Goal: Task Accomplishment & Management: Manage account settings

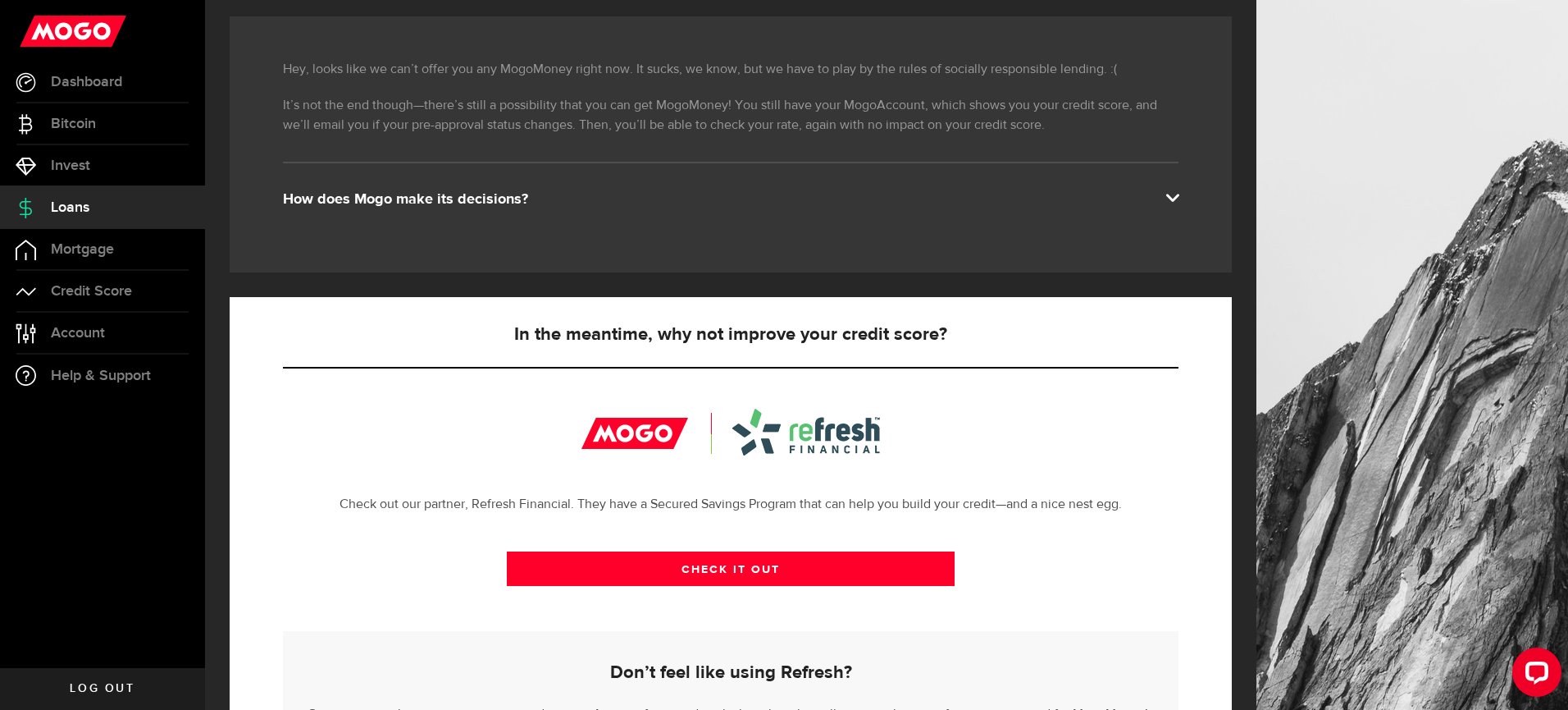
scroll to position [257, 0]
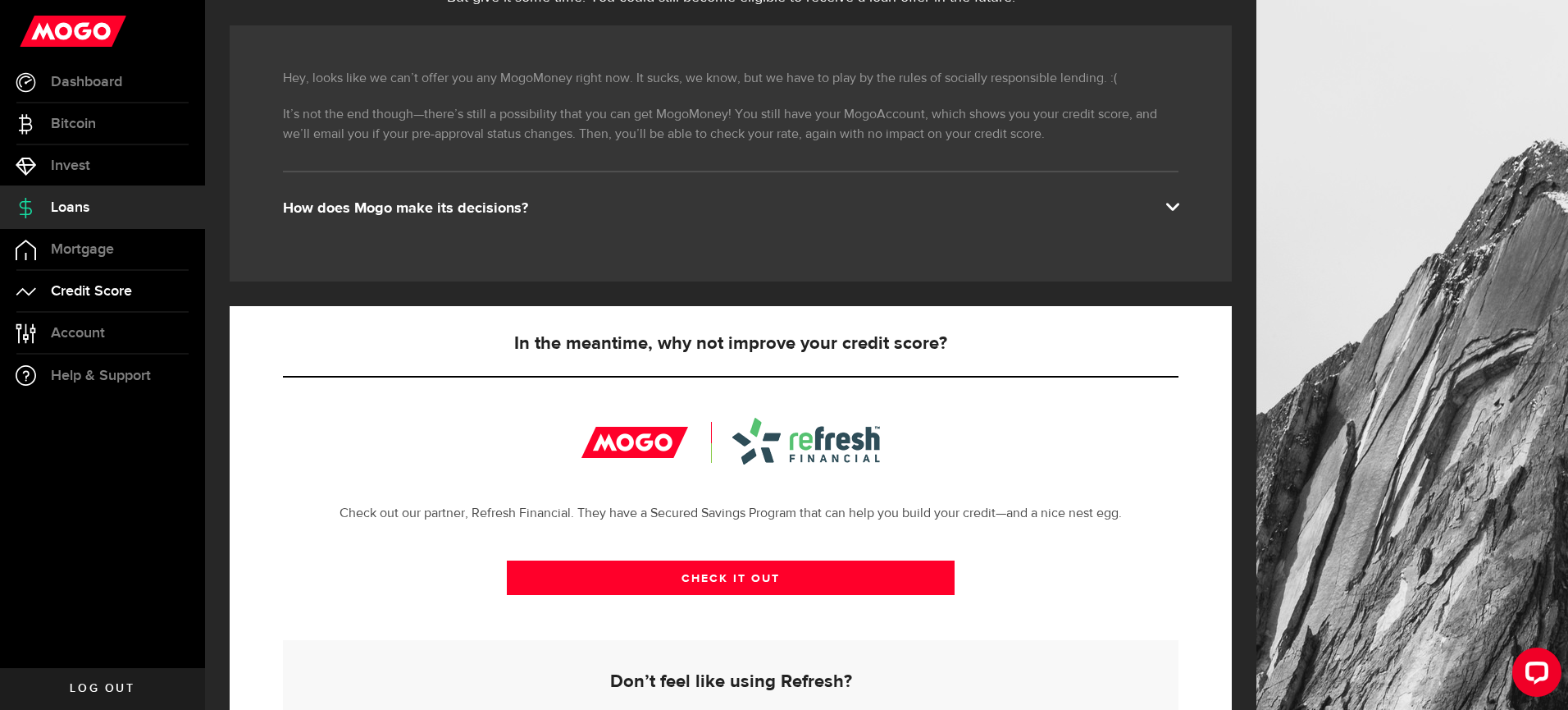
click at [110, 292] on span "Credit Score" at bounding box center [91, 291] width 81 height 15
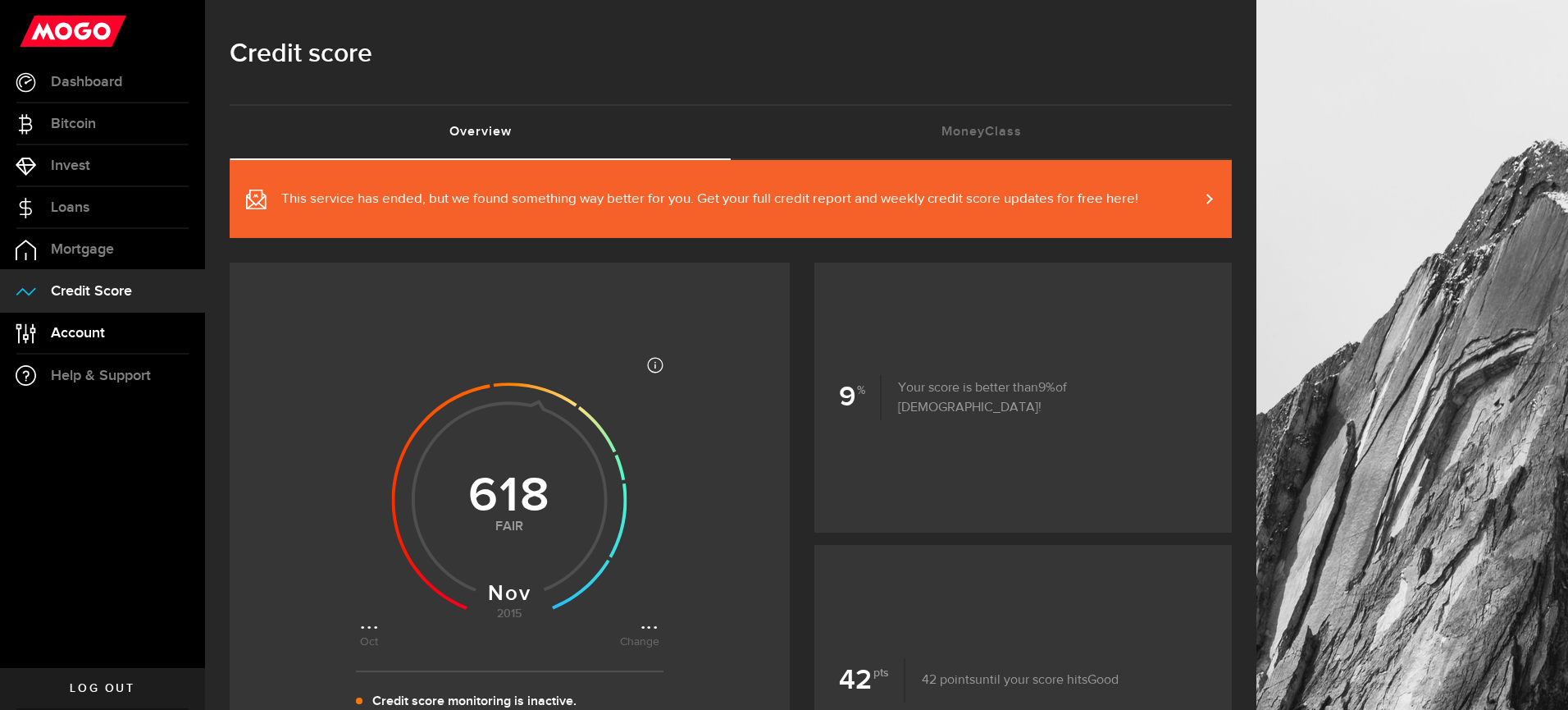
click at [85, 341] on link "Account Compte" at bounding box center [102, 333] width 205 height 41
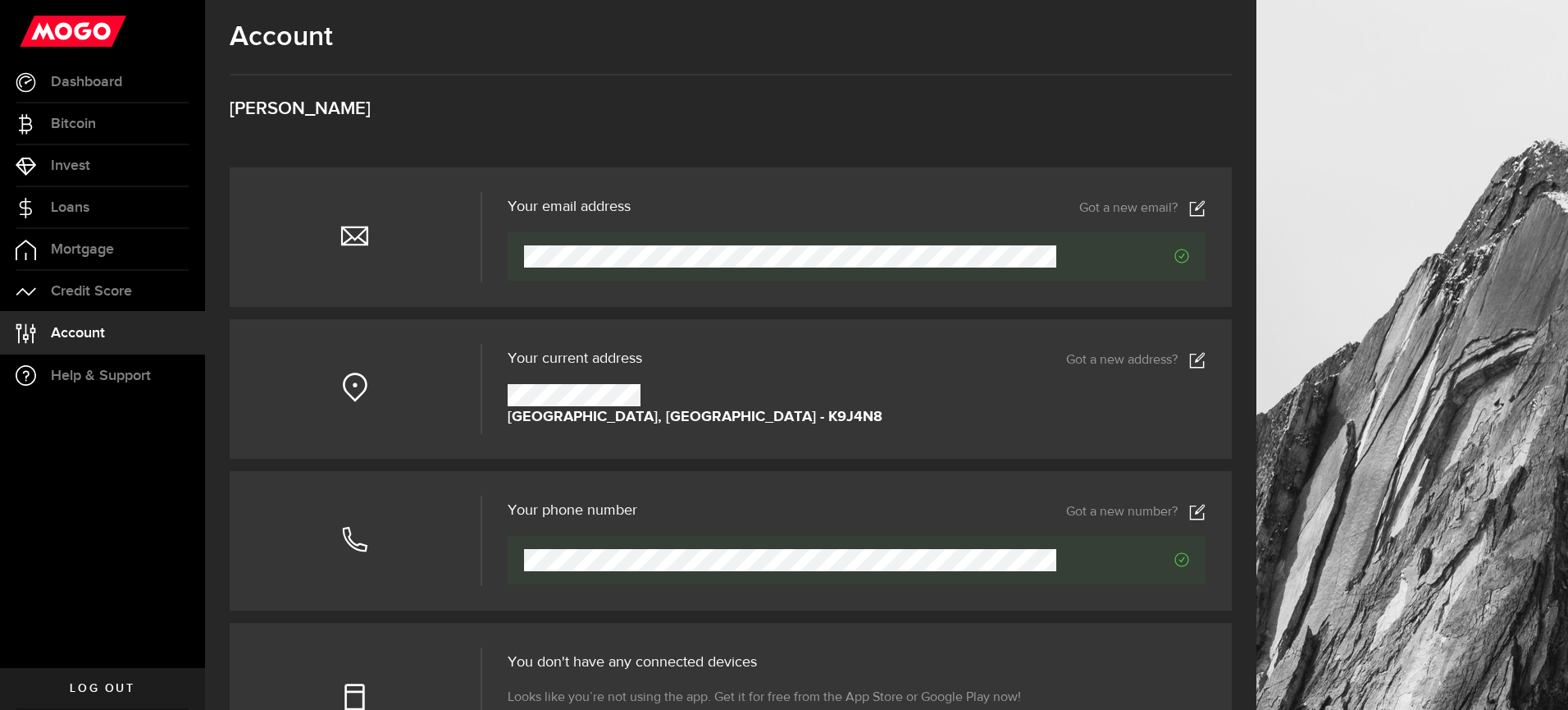
click at [1192, 360] on icon at bounding box center [1197, 360] width 16 height 16
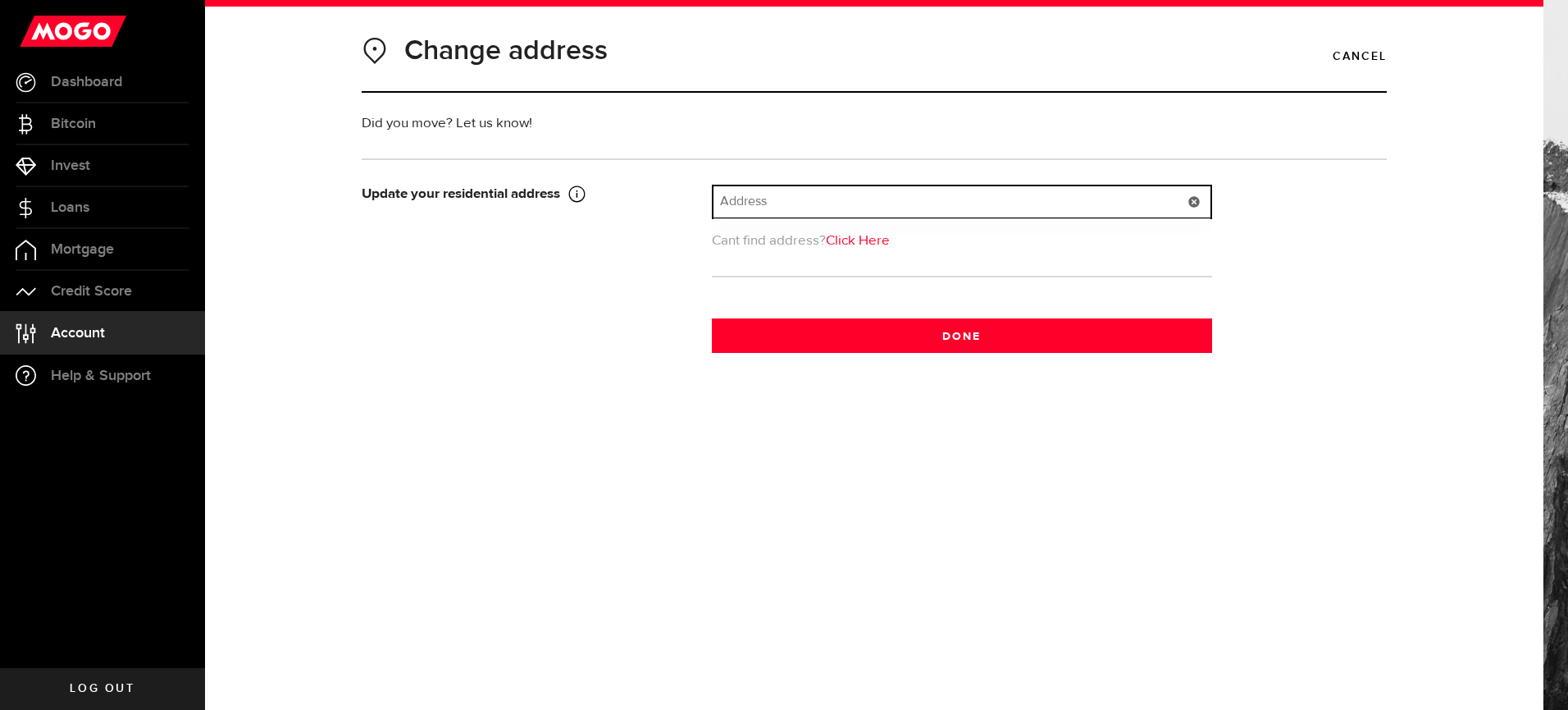
click at [748, 198] on input "text" at bounding box center [962, 202] width 497 height 31
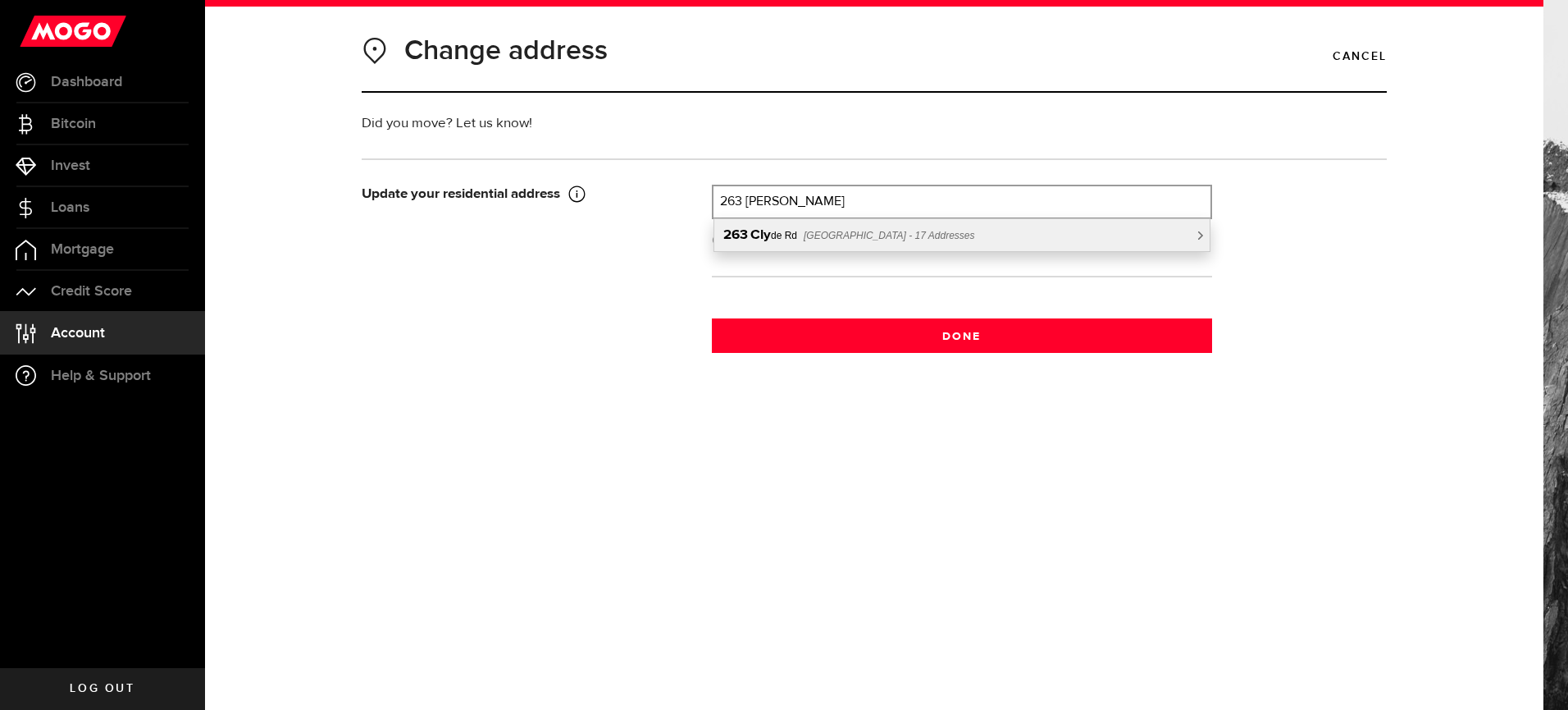
click at [835, 240] on span "[GEOGRAPHIC_DATA] - 17 Addresses" at bounding box center [889, 235] width 171 height 11
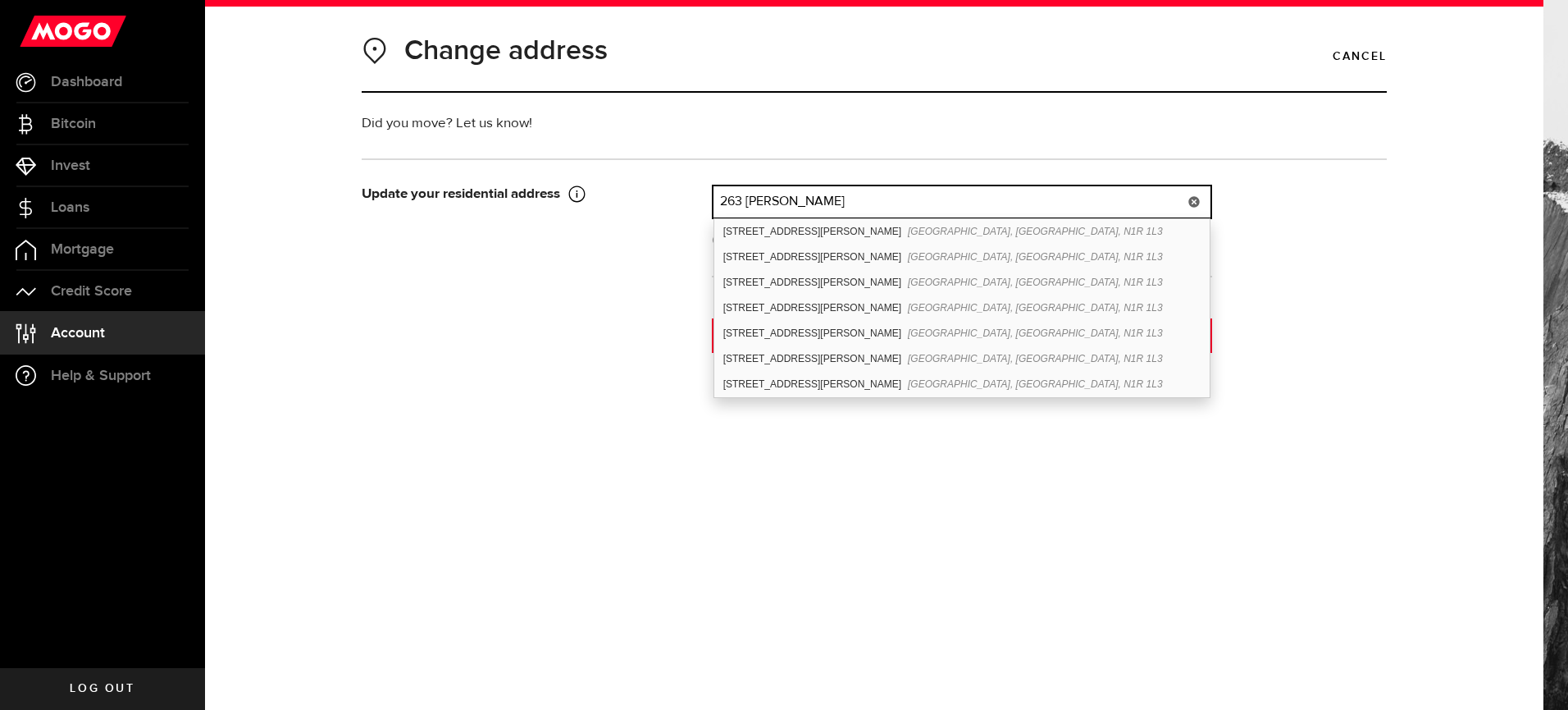
scroll to position [208, 0]
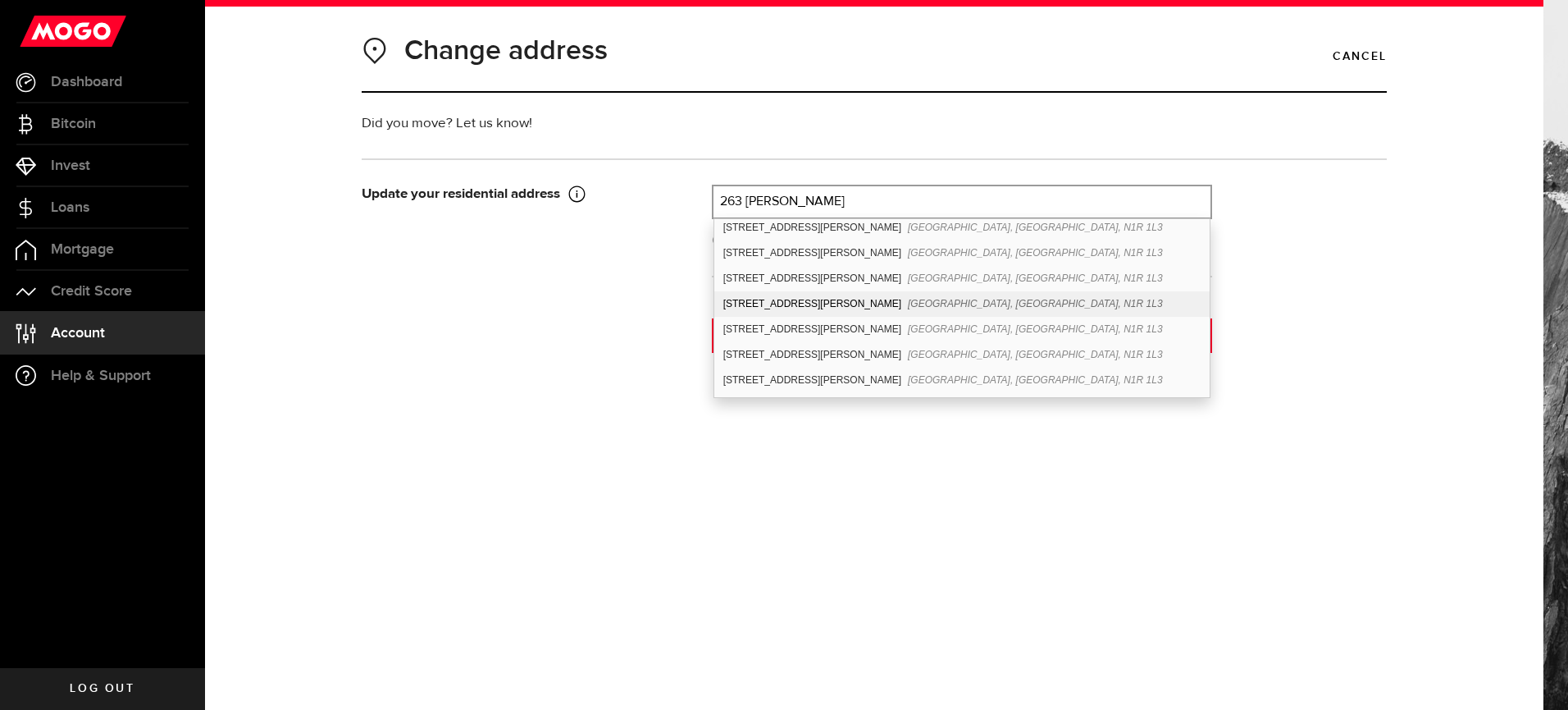
click at [771, 300] on div "[STREET_ADDRESS][PERSON_NAME]" at bounding box center [961, 304] width 495 height 26
type input "[STREET_ADDRESS][PERSON_NAME]"
type input "263"
type input "[PERSON_NAME]"
type input "[GEOGRAPHIC_DATA]"
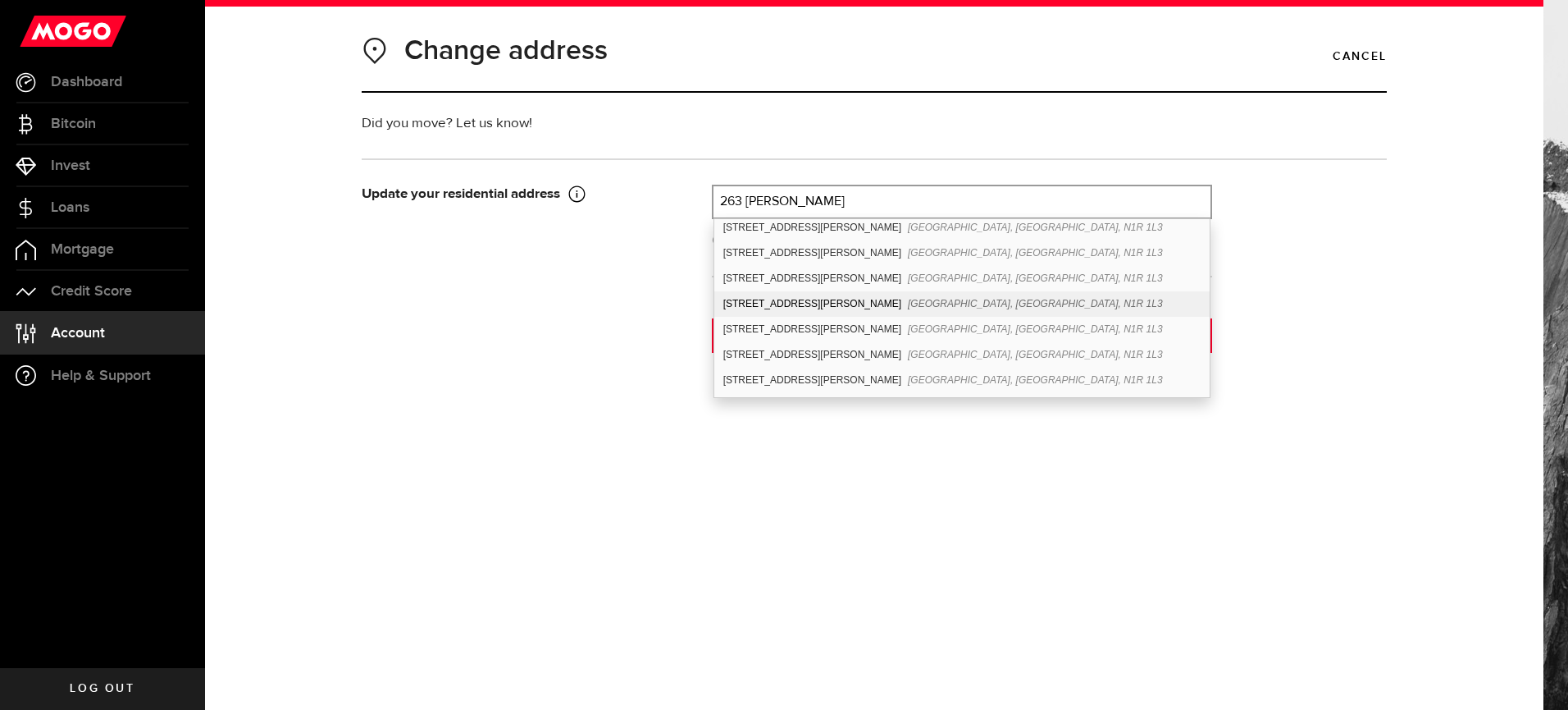
type input "12"
select select "ON"
type input "N1R 1L3"
type input "[GEOGRAPHIC_DATA]"
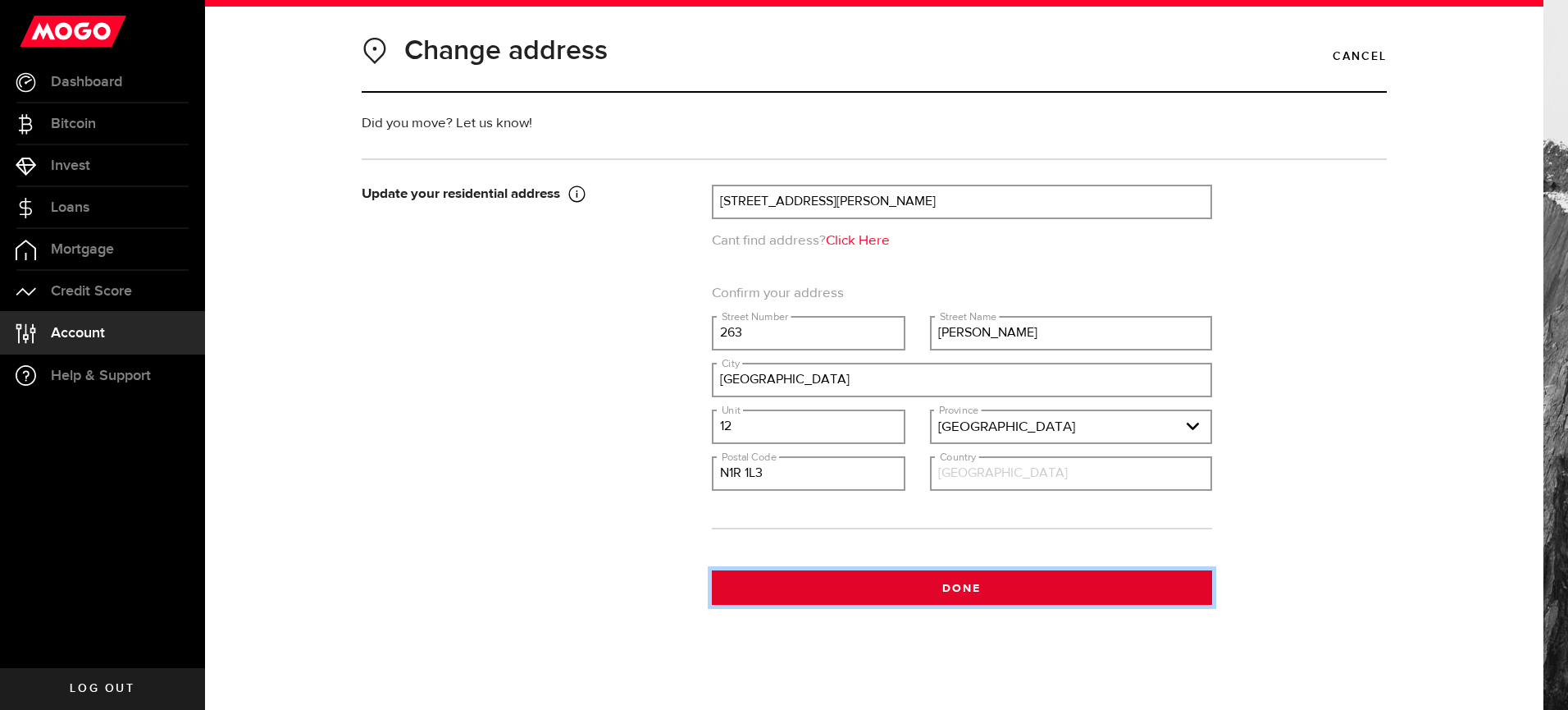
click at [983, 595] on button "Done" at bounding box center [962, 588] width 500 height 34
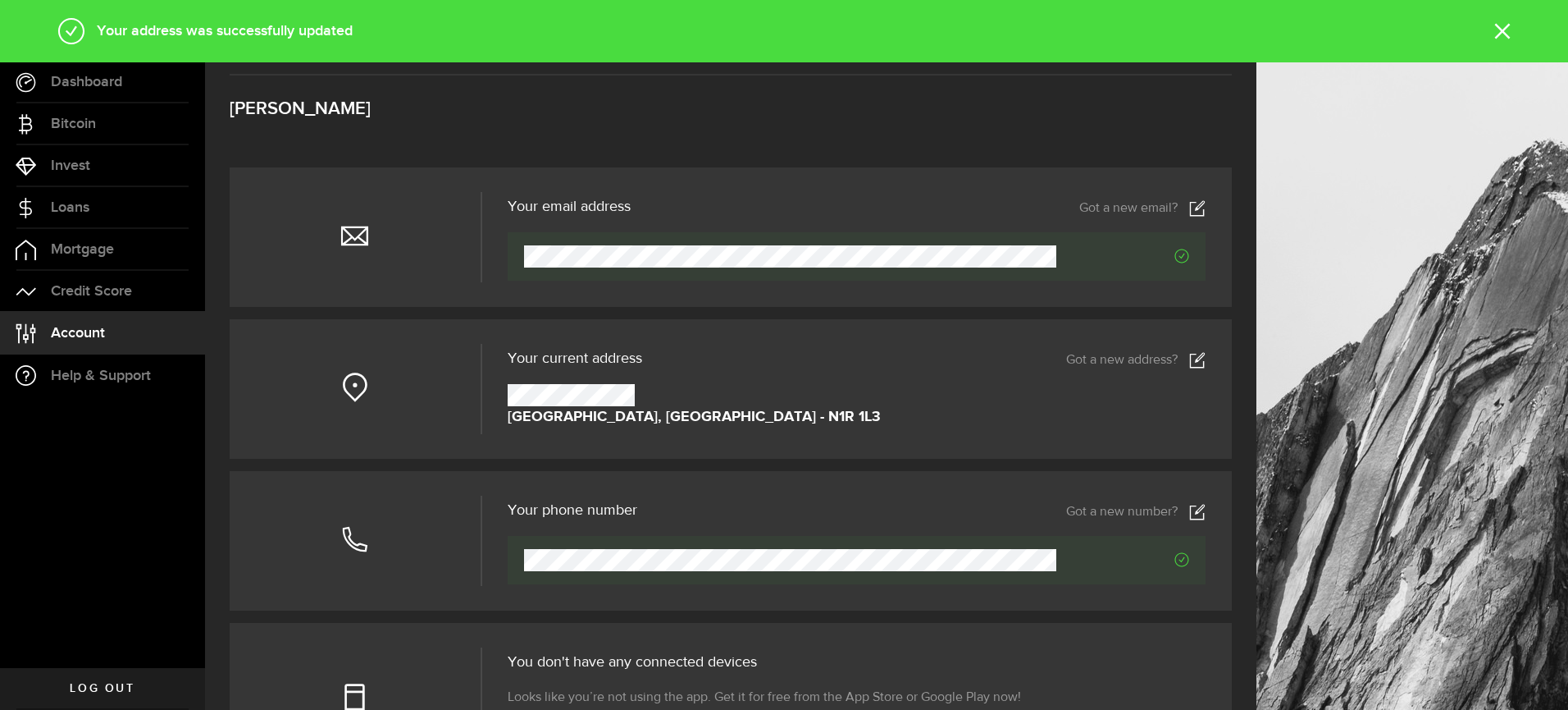
click at [1196, 512] on use at bounding box center [1197, 512] width 15 height 16
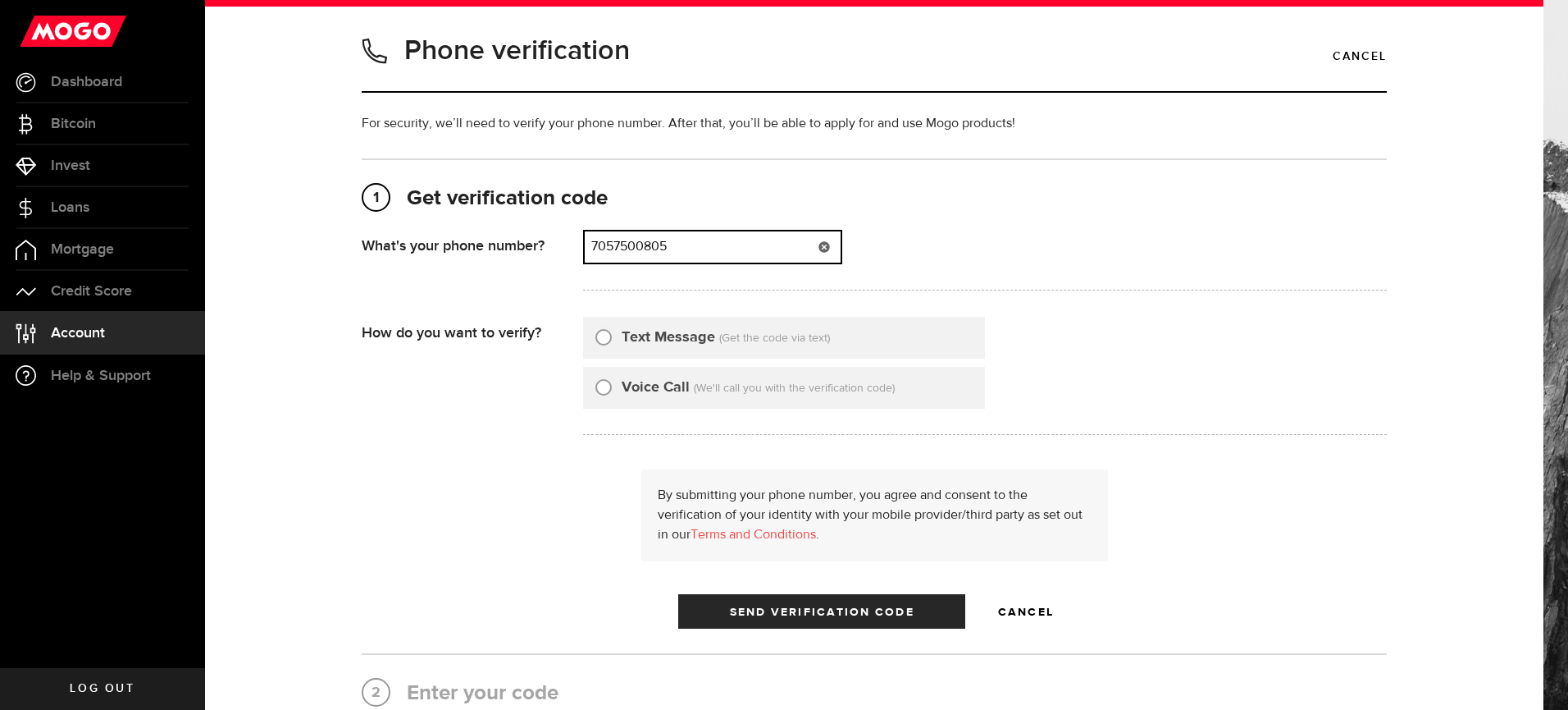
drag, startPoint x: 681, startPoint y: 245, endPoint x: 555, endPoint y: 241, distance: 126.1
click at [555, 241] on div "What's your phone number? That doesn't look like a valid phone number. Try agai…" at bounding box center [874, 265] width 1025 height 71
type input "5195037036"
click at [602, 339] on input "Text Message" at bounding box center [603, 334] width 16 height 16
radio input "true"
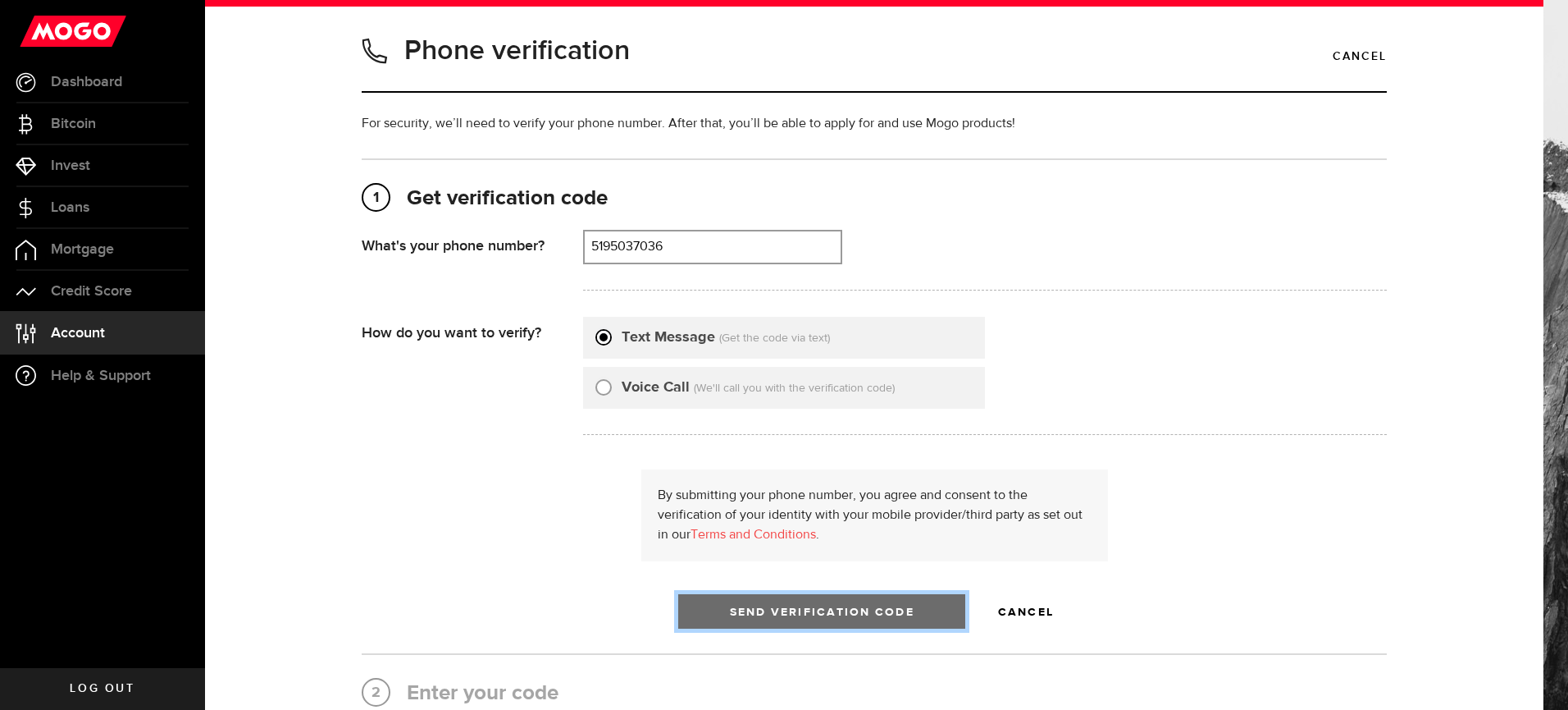
click at [852, 613] on span "Send Verification Code" at bounding box center [822, 612] width 184 height 11
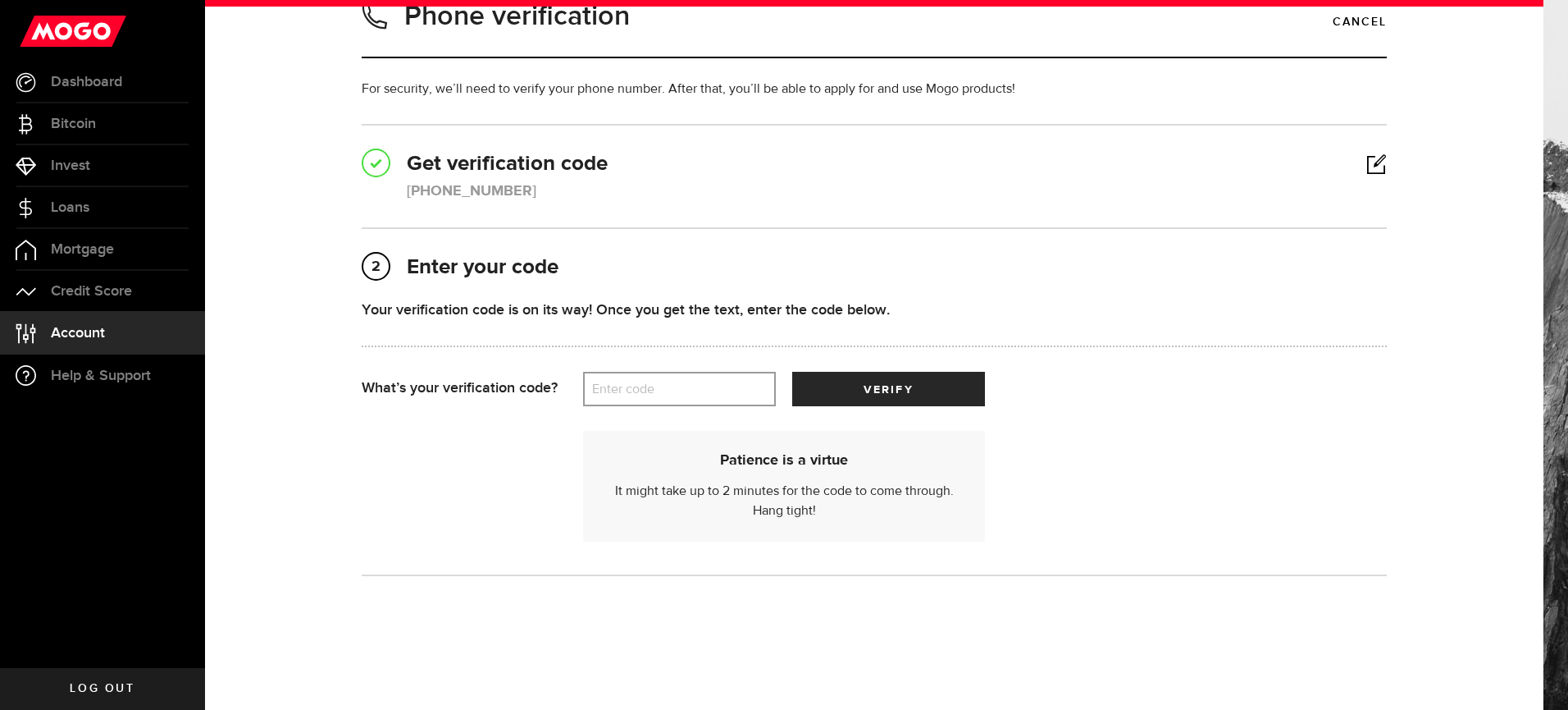
scroll to position [64, 0]
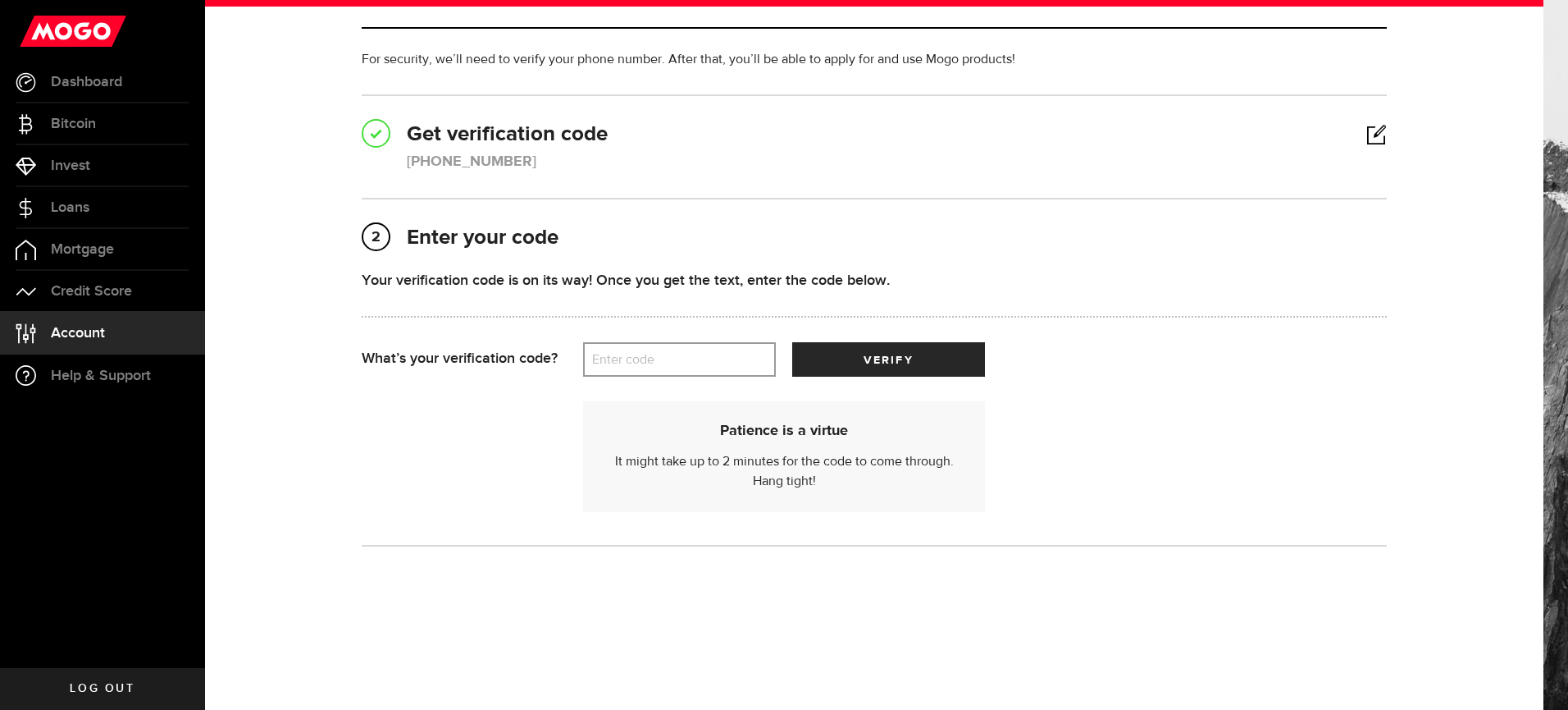
click at [605, 359] on label "Enter code" at bounding box center [679, 359] width 193 height 34
click at [605, 359] on input "Enter code" at bounding box center [679, 359] width 193 height 34
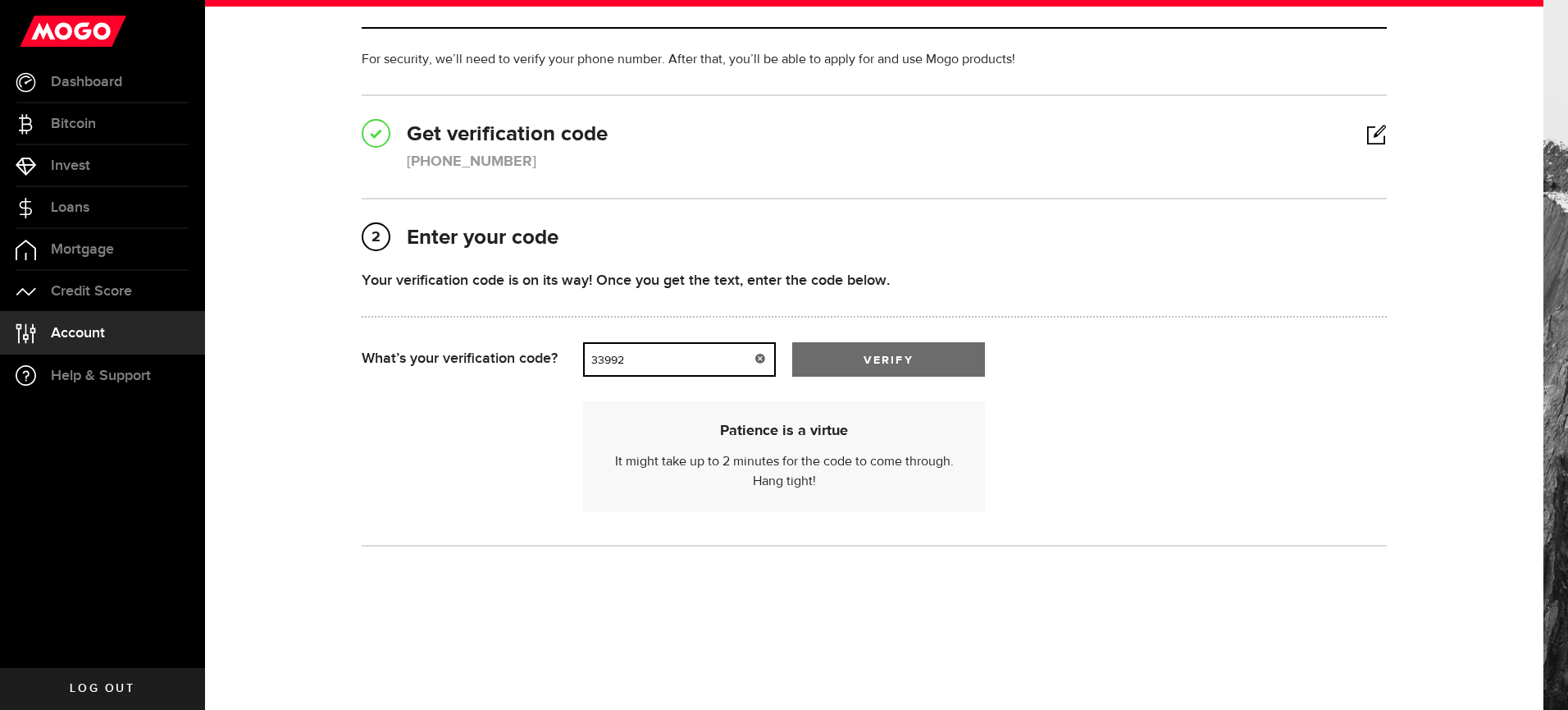
type input "33992"
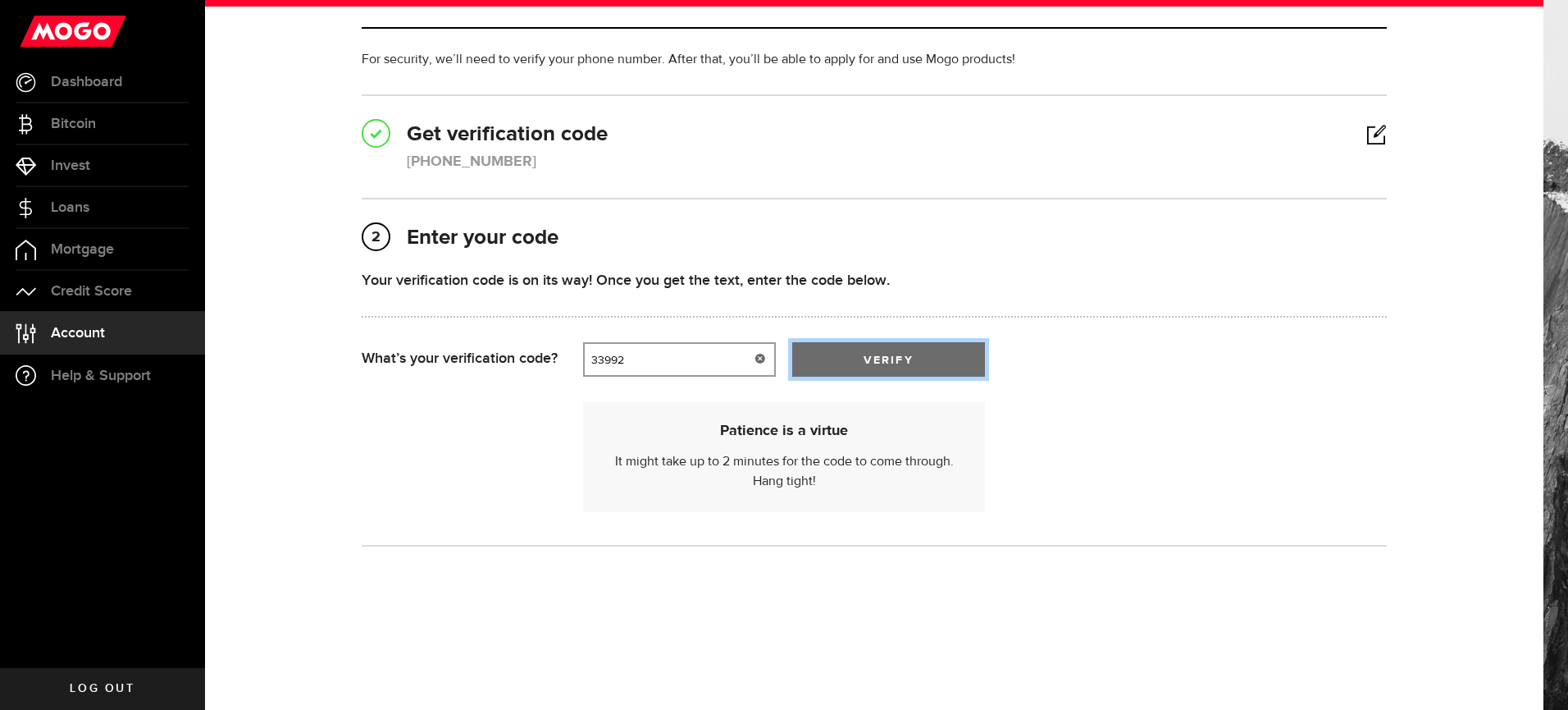
click at [906, 359] on span "verify" at bounding box center [888, 359] width 49 height 11
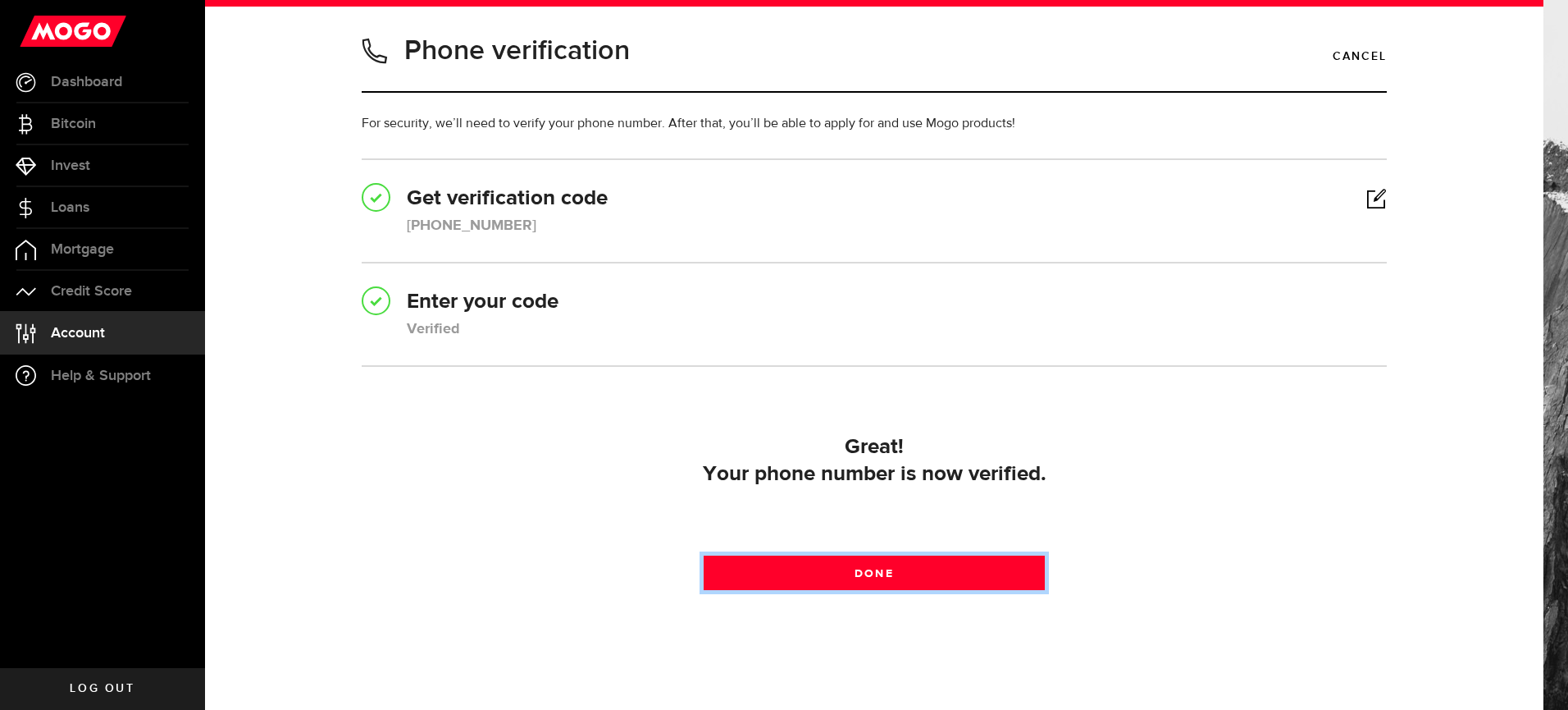
click at [886, 577] on link "Done" at bounding box center [874, 573] width 342 height 34
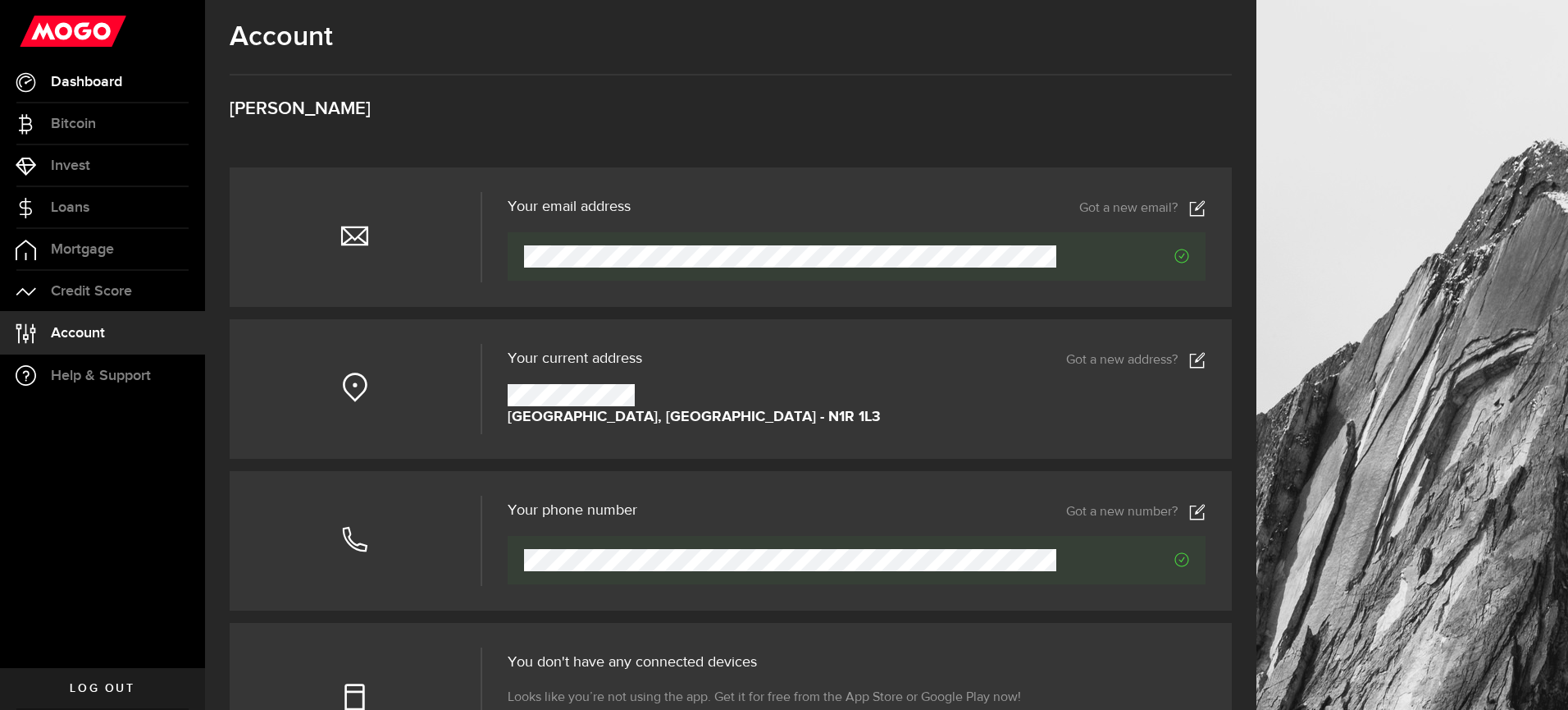
click at [128, 87] on link "Dashboard" at bounding box center [102, 82] width 205 height 41
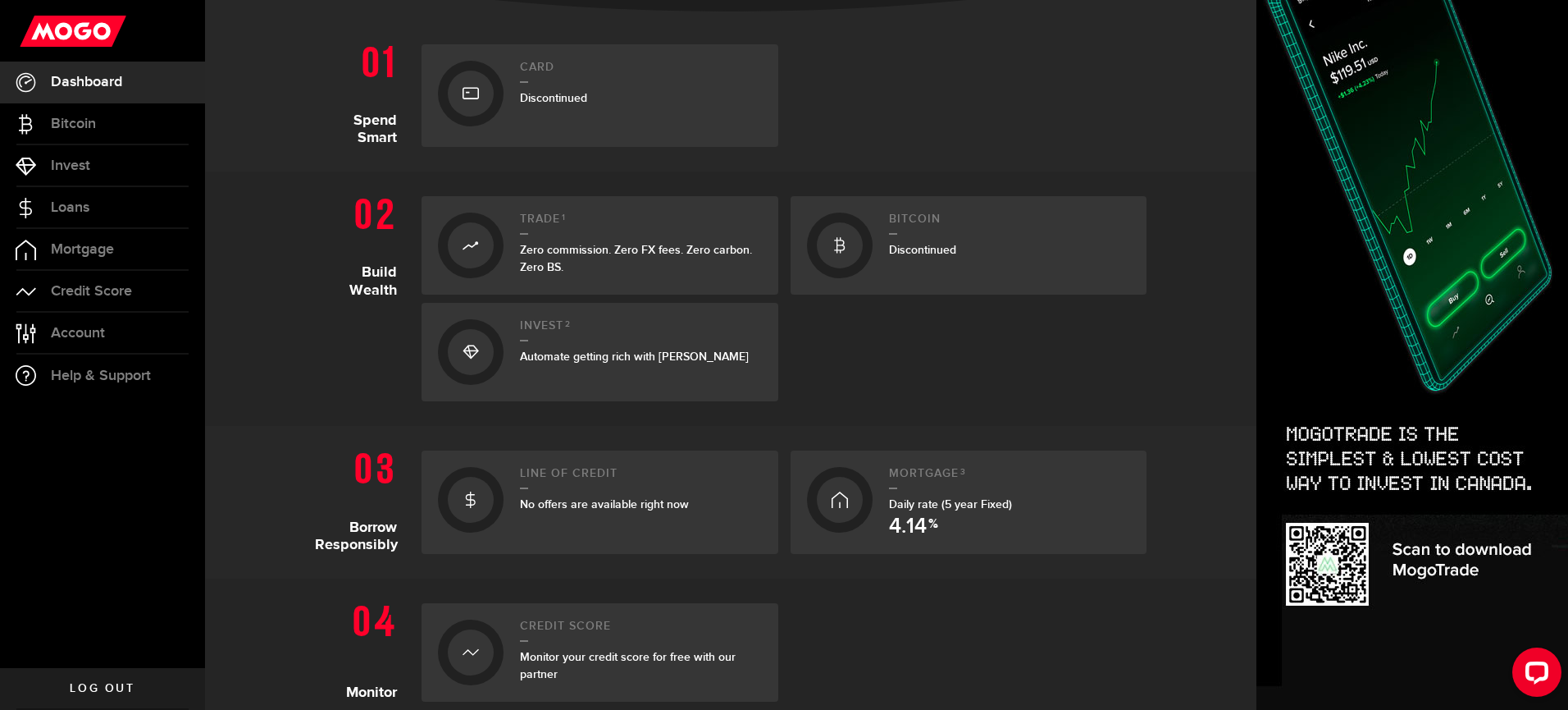
scroll to position [350, 0]
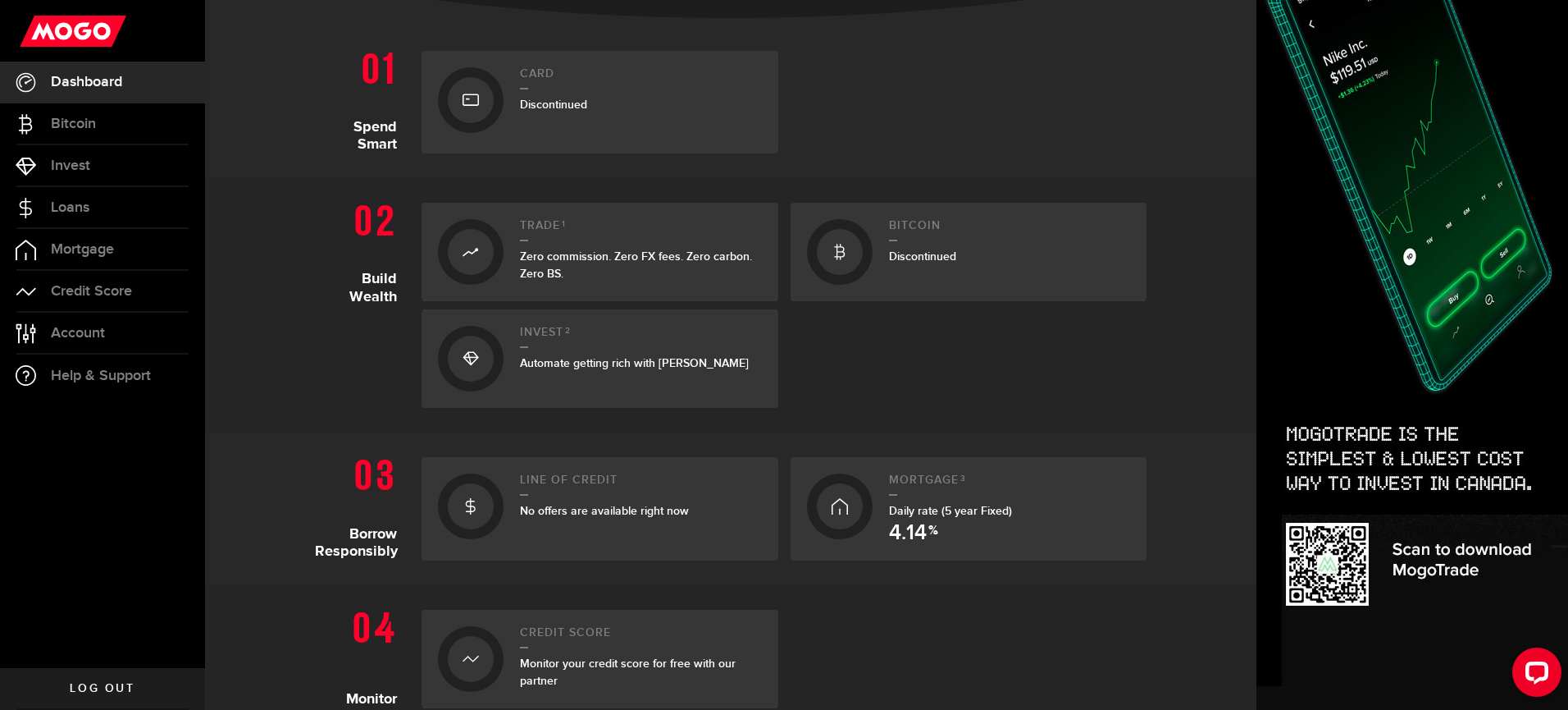
click at [610, 511] on span "No offers are available right now" at bounding box center [604, 511] width 169 height 14
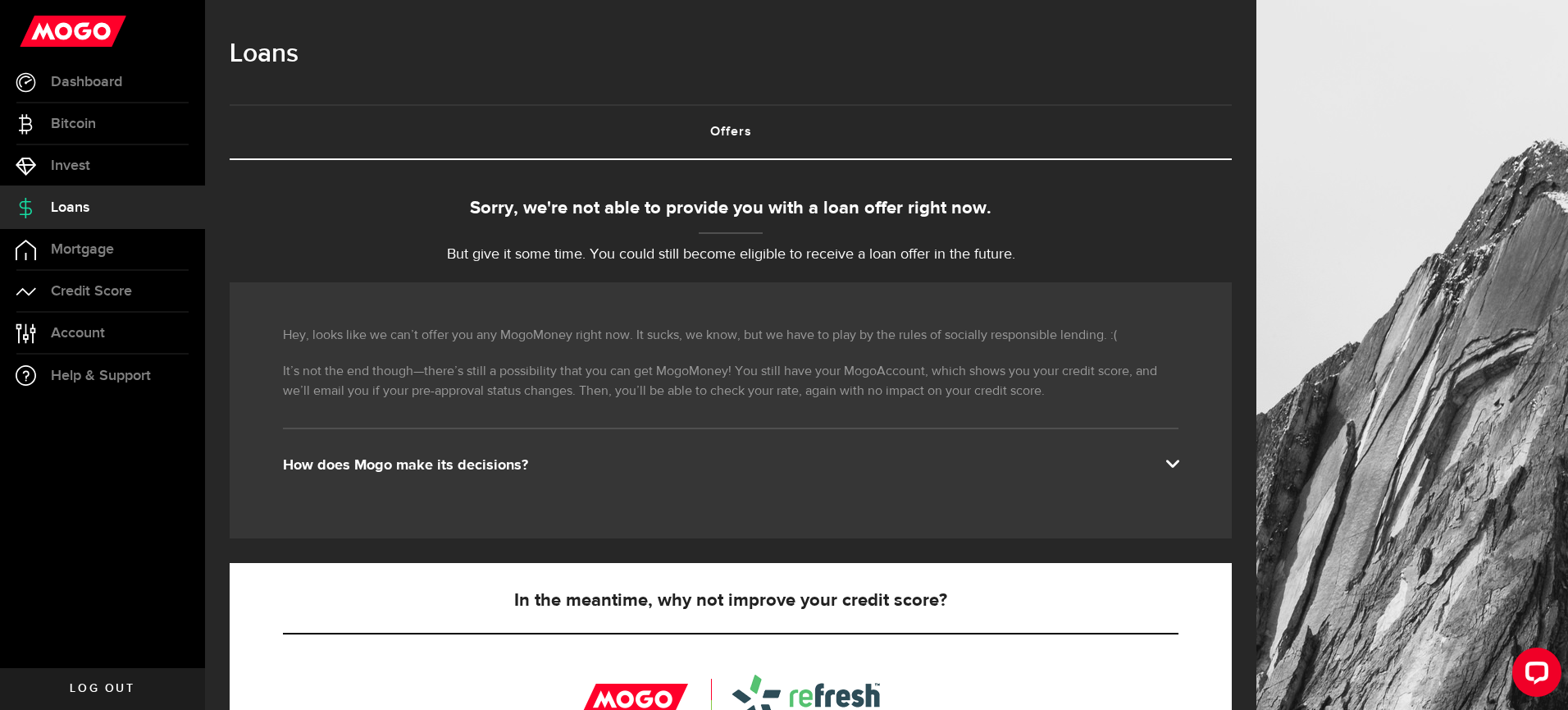
click at [1175, 463] on span at bounding box center [1171, 462] width 13 height 13
click at [108, 336] on link "Account Compte" at bounding box center [102, 333] width 205 height 41
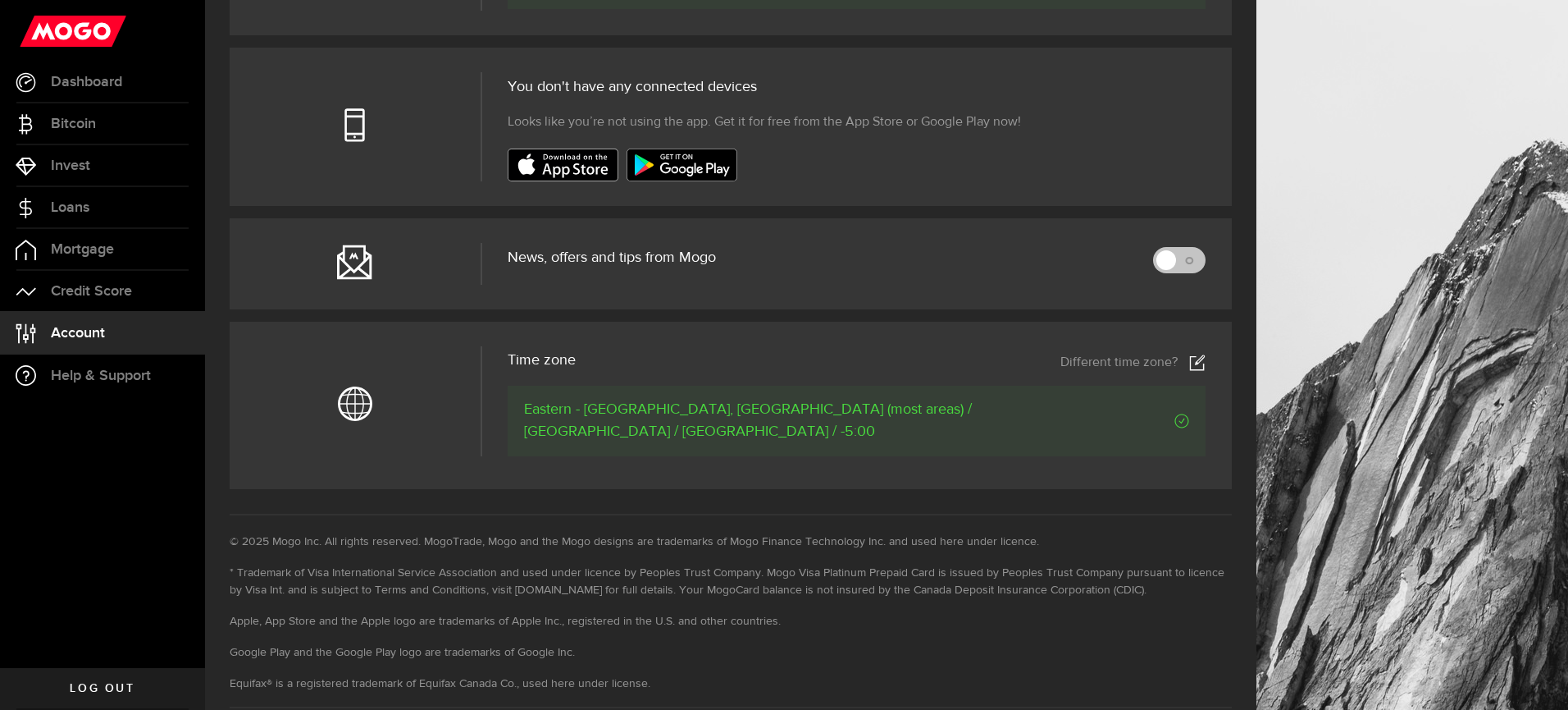
scroll to position [620, 0]
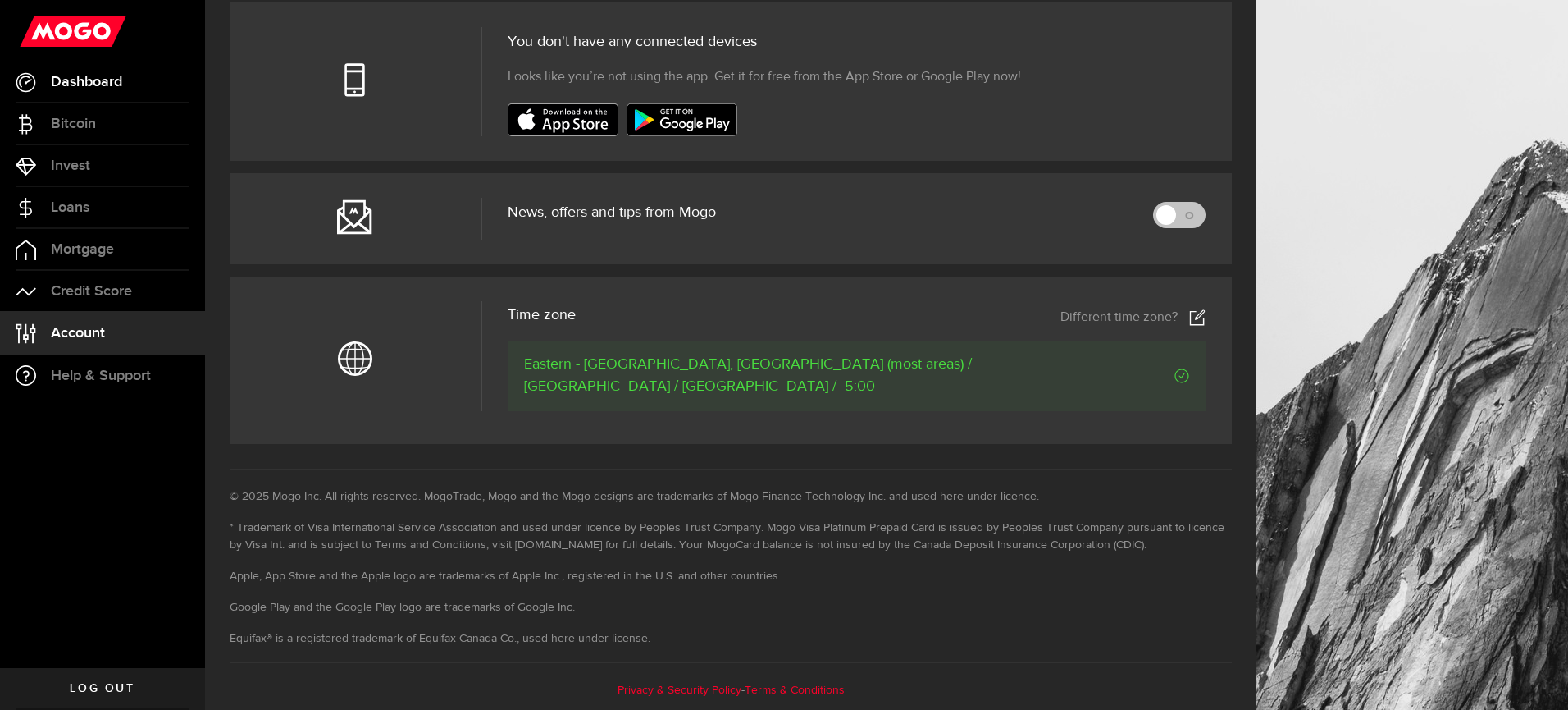
click at [122, 85] on span "Dashboard" at bounding box center [86, 82] width 71 height 15
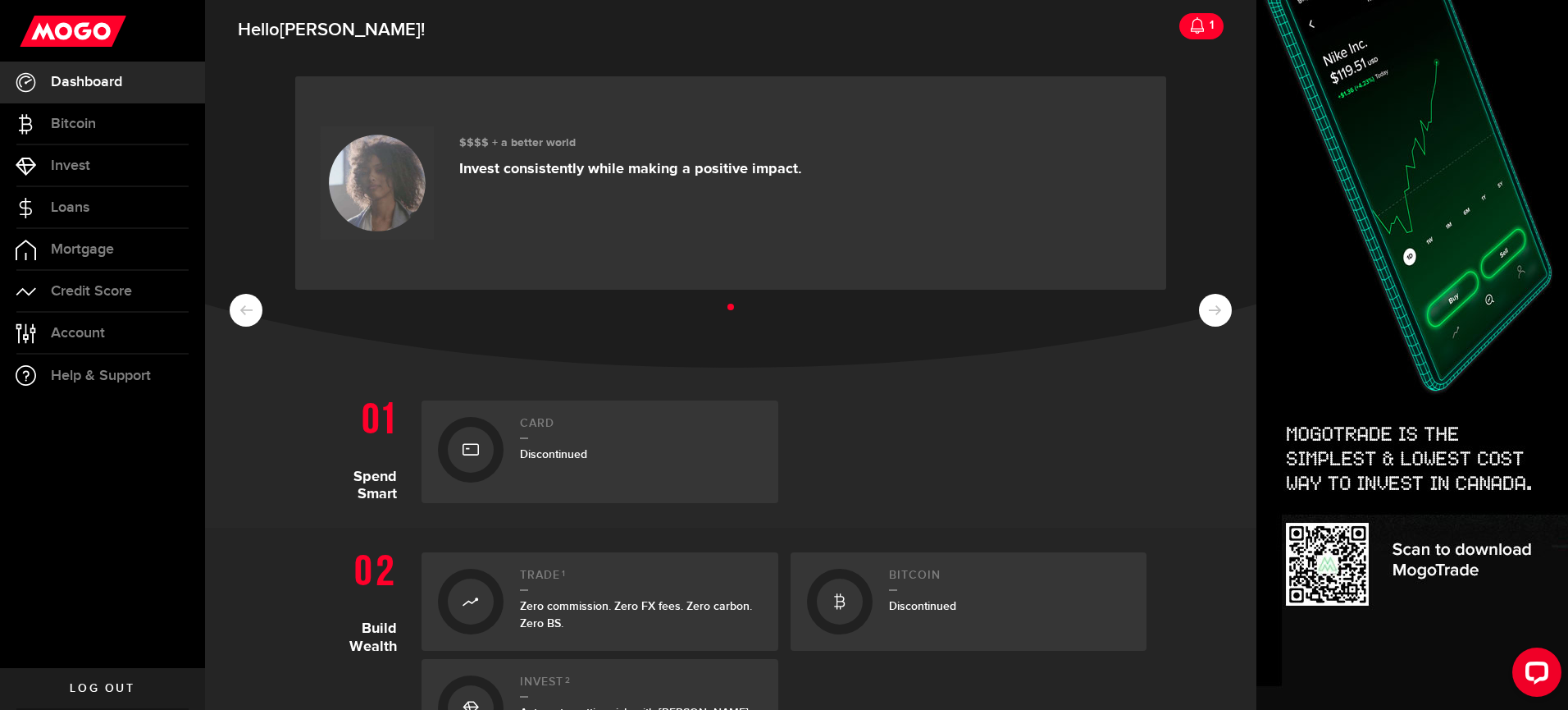
click at [1201, 30] on use at bounding box center [1197, 25] width 13 height 16
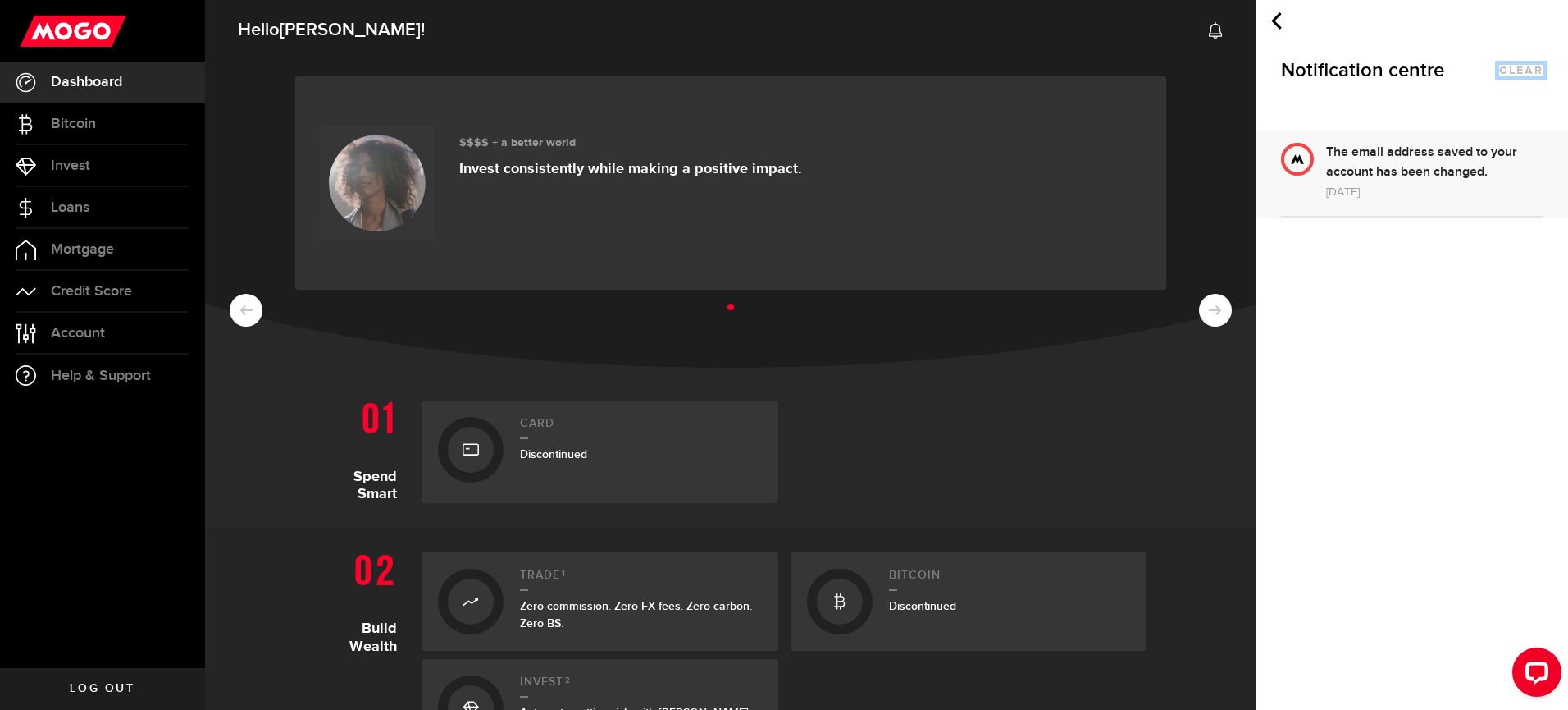
click at [1512, 68] on button "clear" at bounding box center [1521, 70] width 44 height 11
click at [1276, 22] on use at bounding box center [1276, 21] width 10 height 17
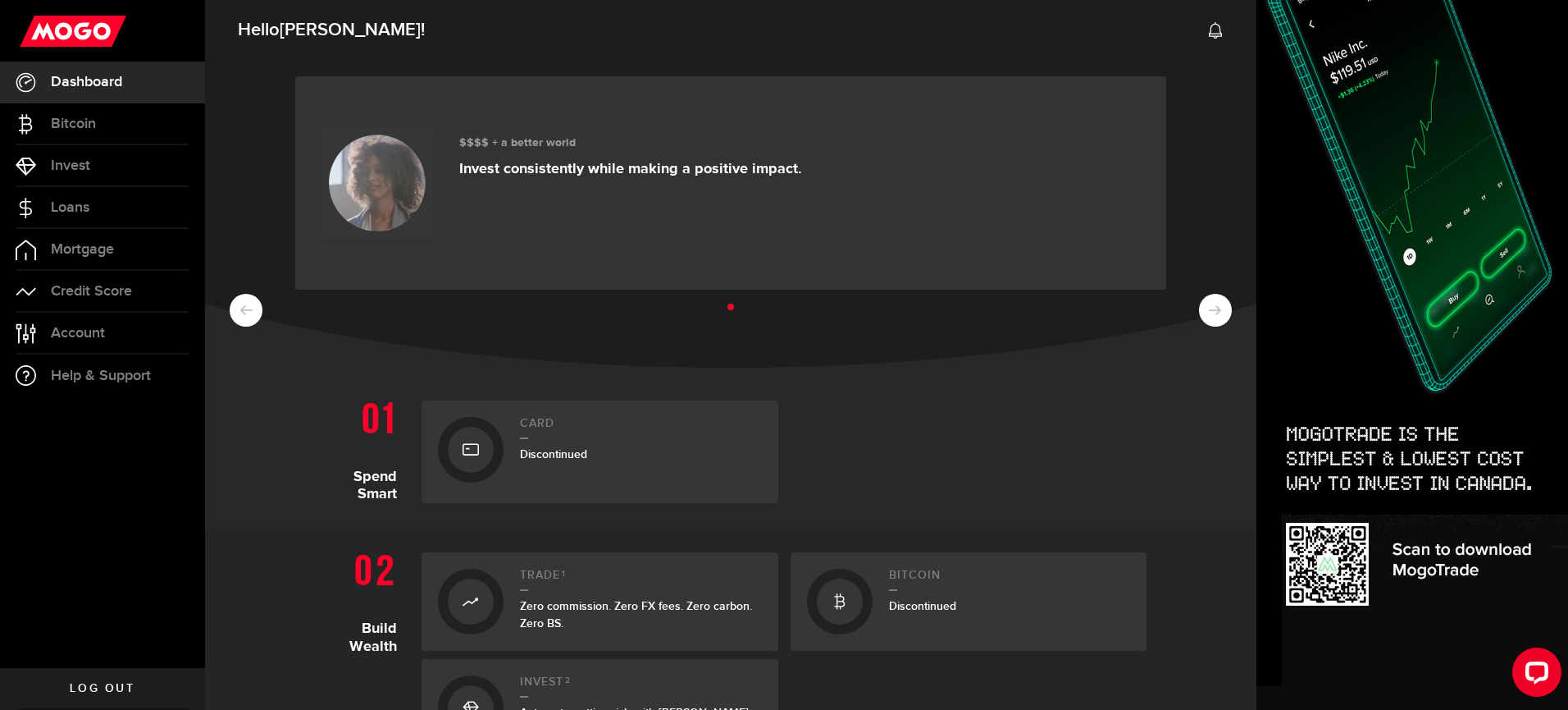
click at [120, 684] on span "Log out" at bounding box center [102, 688] width 65 height 11
